Goal: Navigation & Orientation: Go to known website

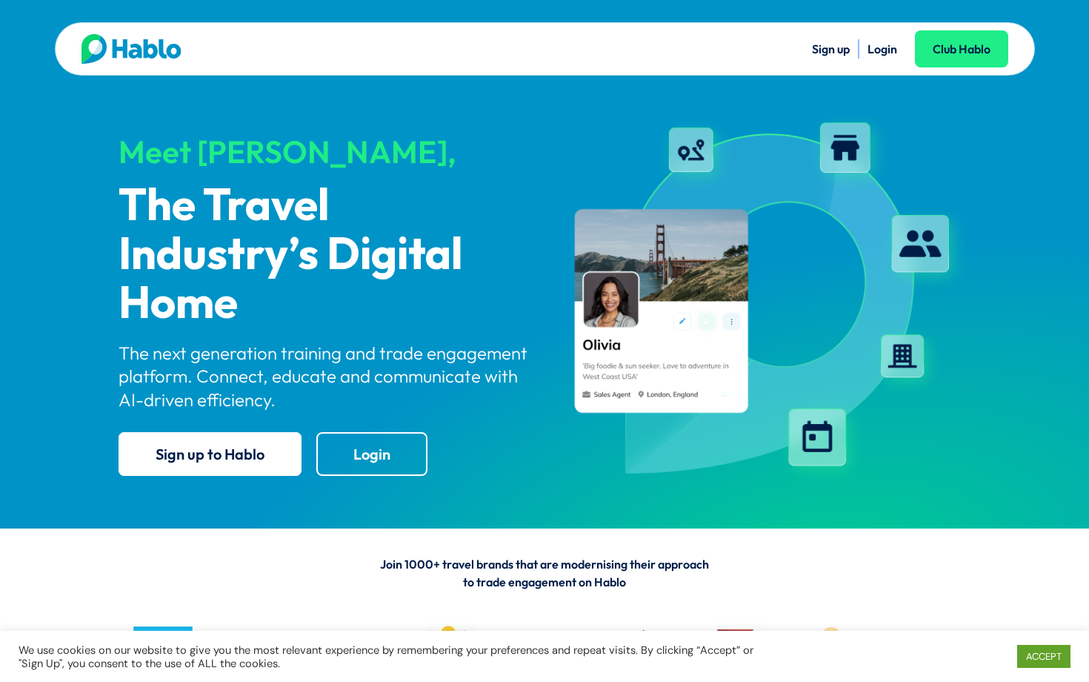
click at [892, 43] on link "Login" at bounding box center [883, 49] width 30 height 15
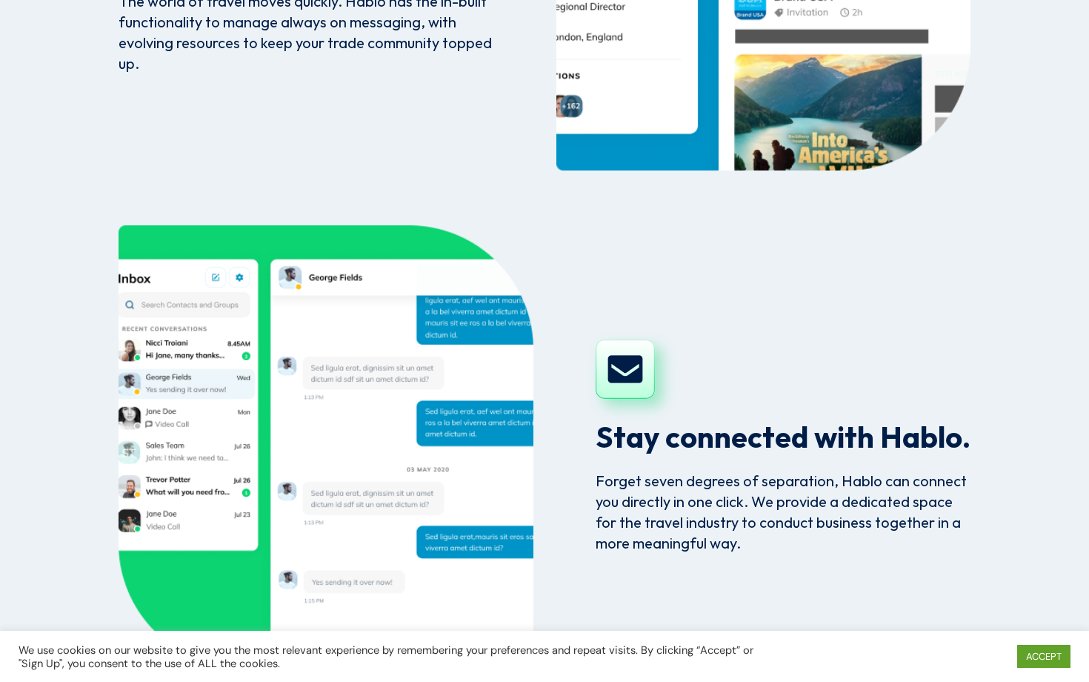
scroll to position [4372, 0]
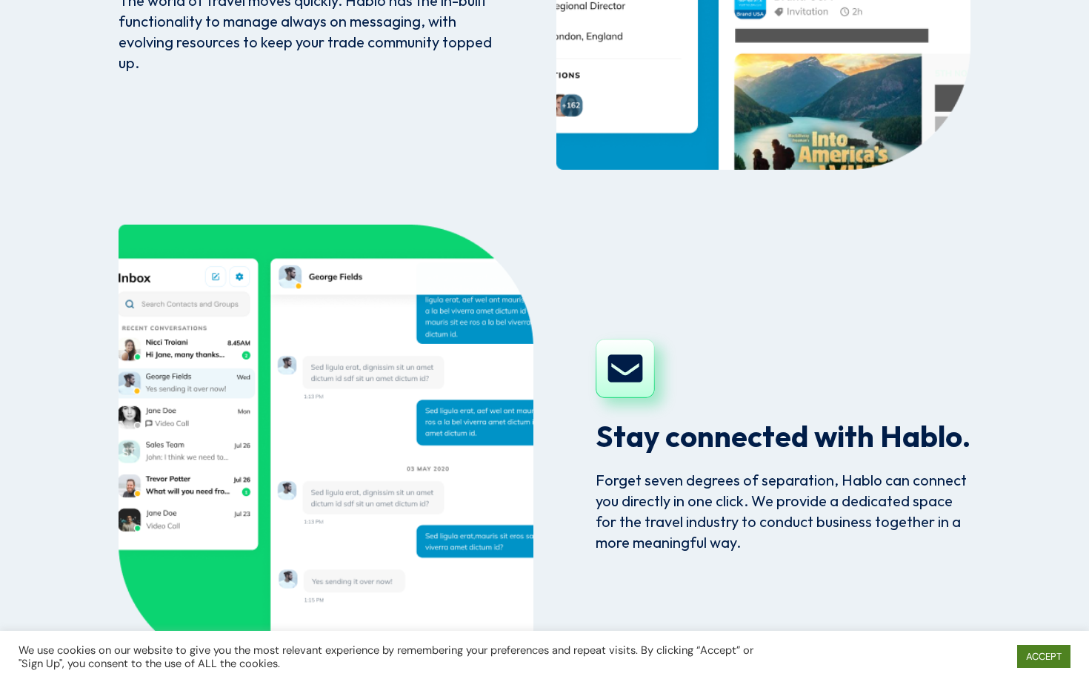
click at [1037, 659] on link "ACCEPT" at bounding box center [1044, 656] width 53 height 23
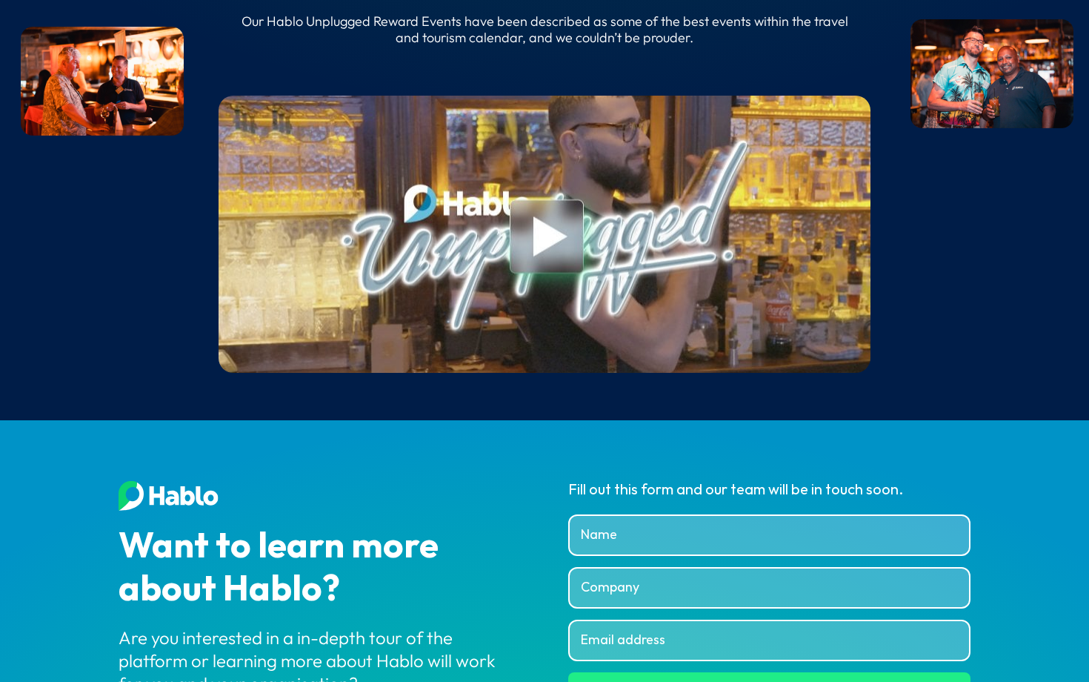
scroll to position [5606, 0]
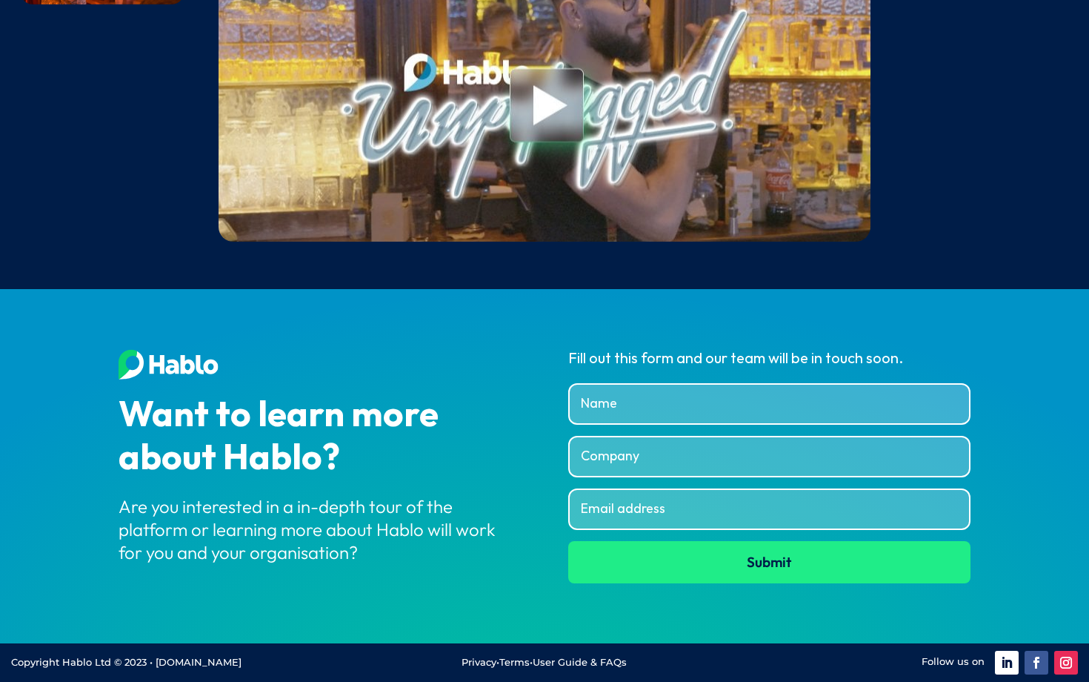
click at [1009, 660] on link "Follow" at bounding box center [1007, 663] width 24 height 24
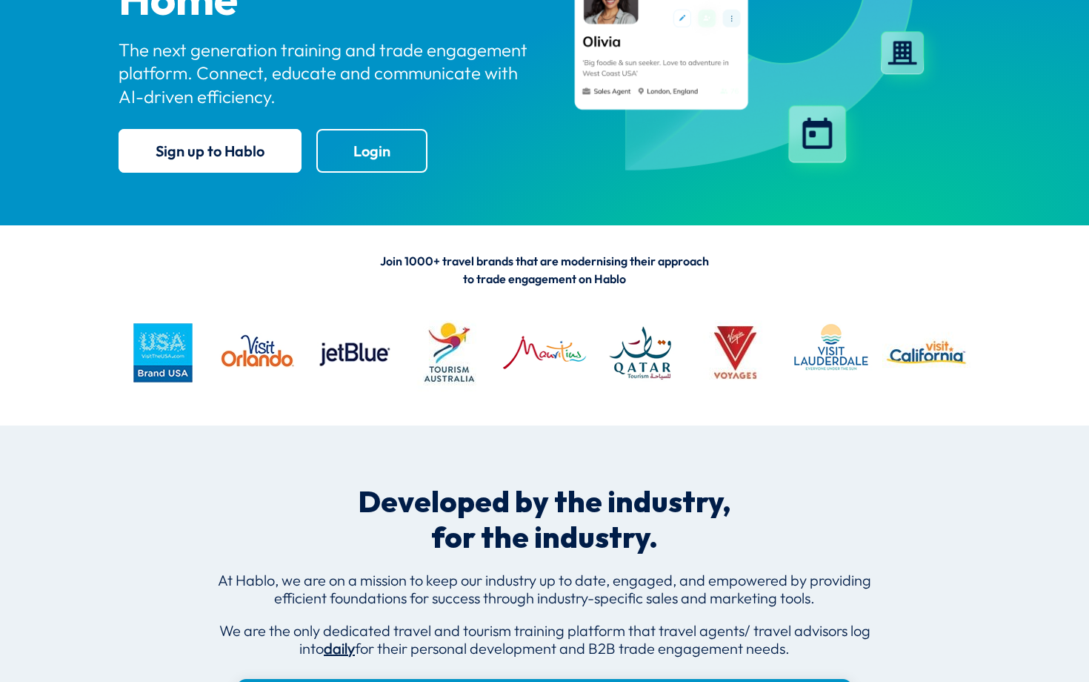
scroll to position [0, 0]
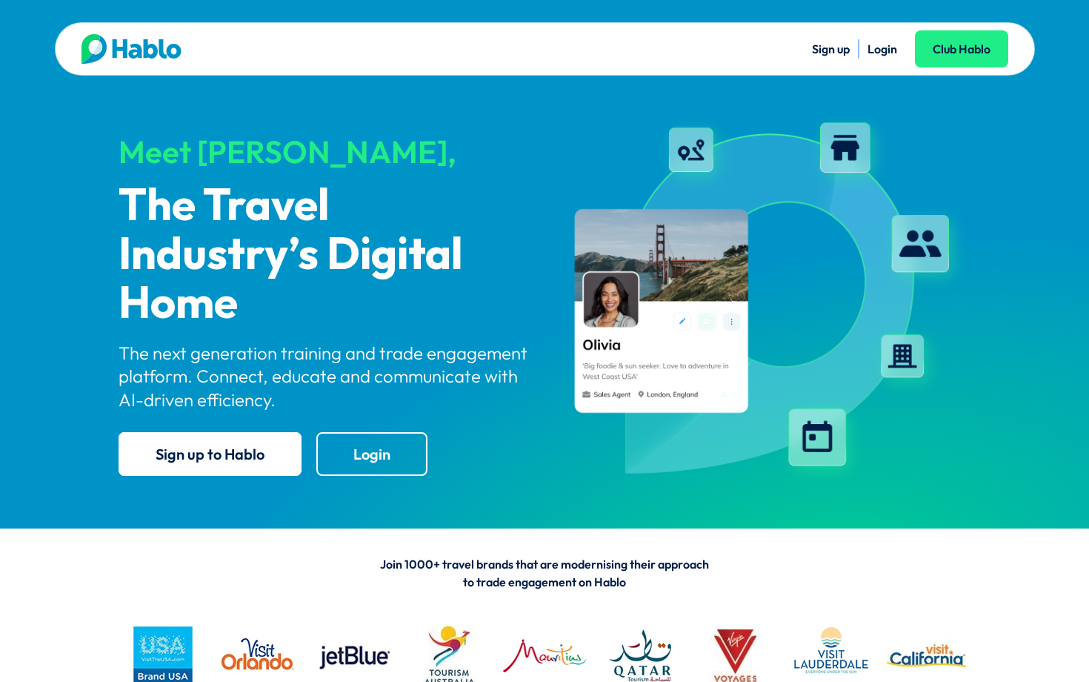
click at [882, 53] on link "Login" at bounding box center [883, 49] width 30 height 15
